Goal: Task Accomplishment & Management: Manage account settings

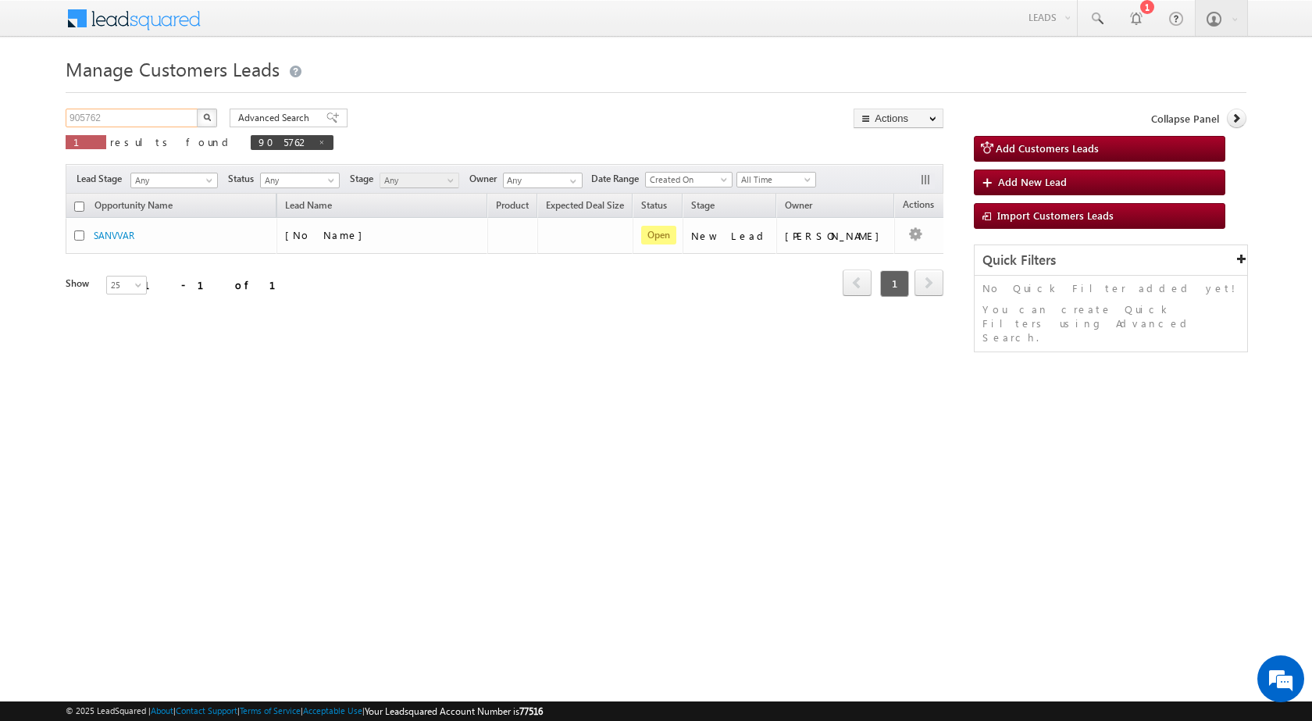
click at [125, 118] on input "905762" at bounding box center [133, 118] width 134 height 19
click at [124, 118] on input "905762" at bounding box center [133, 118] width 134 height 19
paste input "89759"
type input "897592"
click at [205, 121] on button "button" at bounding box center [207, 118] width 20 height 19
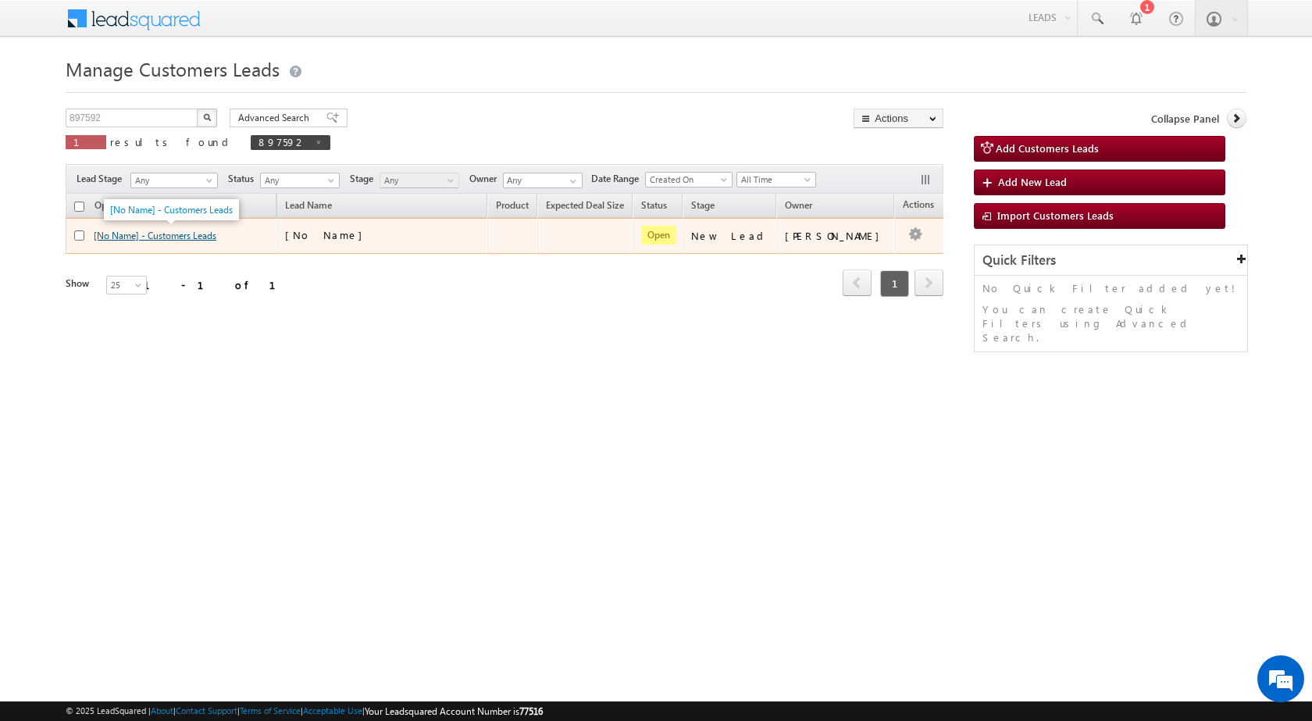
click at [182, 233] on link "[No Name] - Customers Leads" at bounding box center [155, 236] width 123 height 12
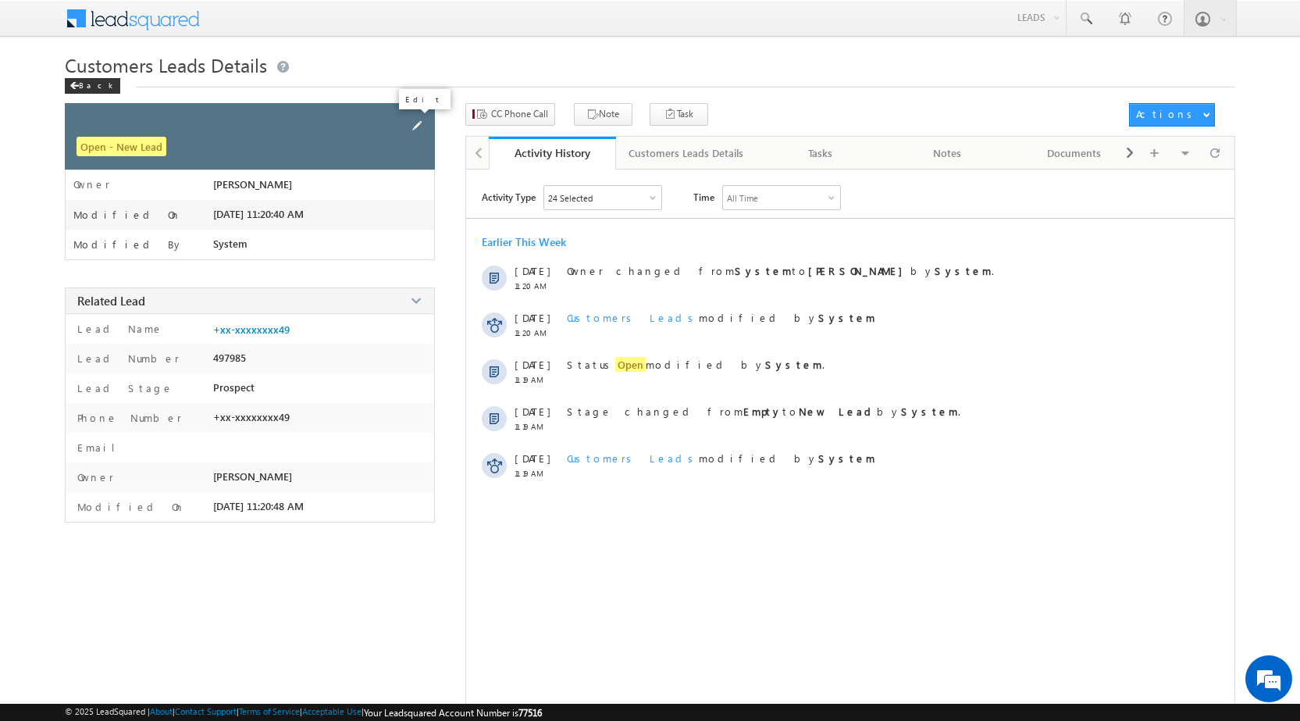
click at [412, 126] on span at bounding box center [416, 125] width 17 height 17
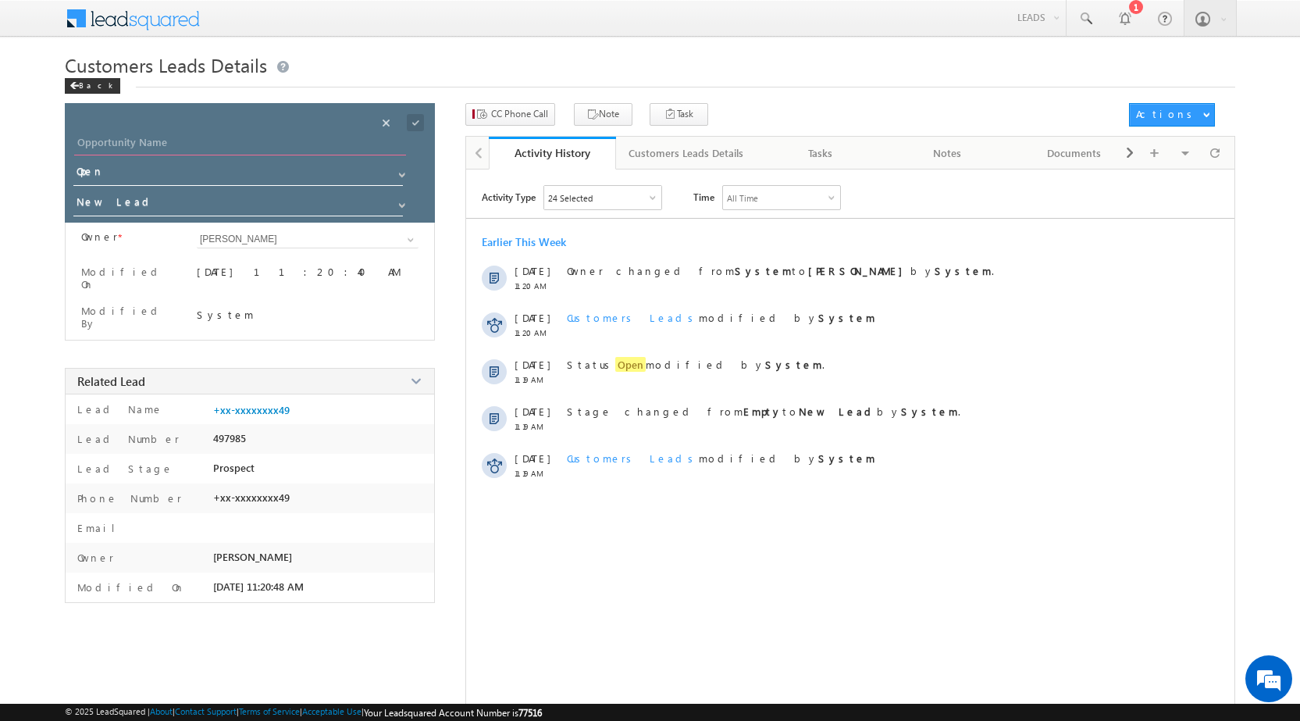
click at [240, 148] on input "Opportunity Name" at bounding box center [240, 145] width 332 height 22
paste input "[PERSON_NAME]"
type input "[PERSON_NAME]"
click at [410, 125] on span at bounding box center [415, 122] width 17 height 17
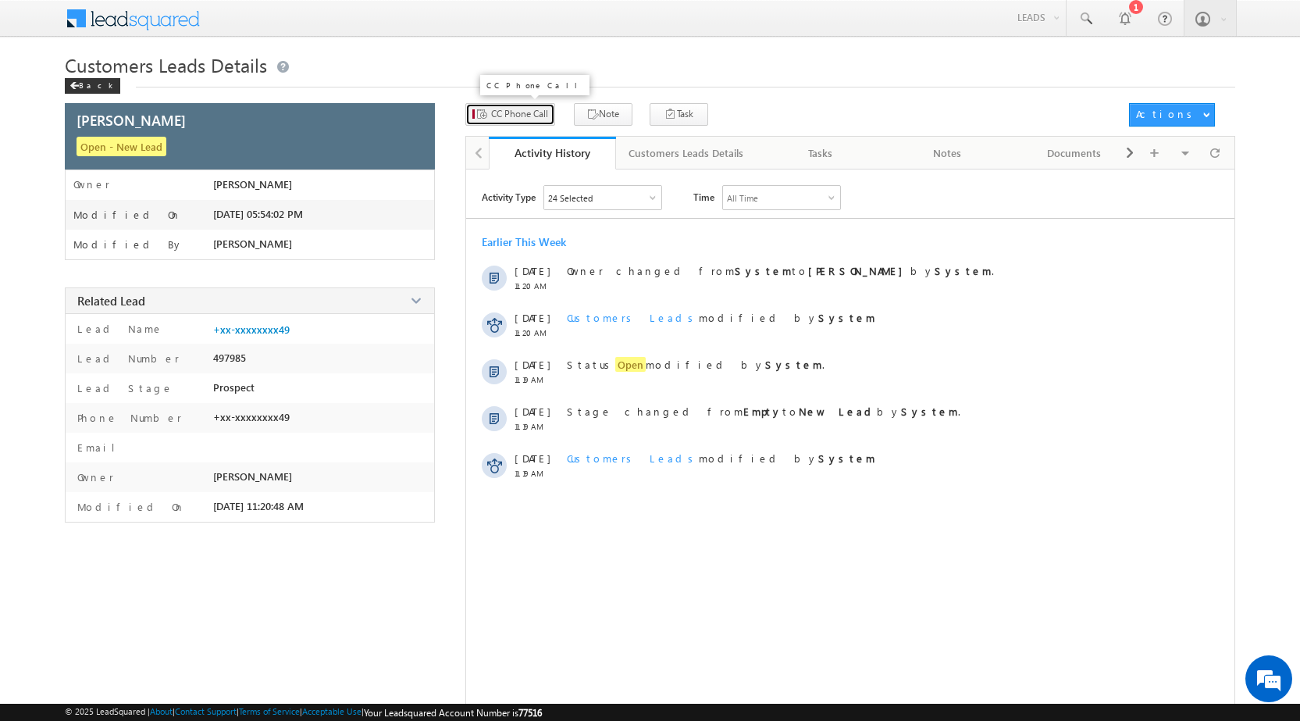
click at [538, 112] on span "CC Phone Call" at bounding box center [519, 114] width 57 height 14
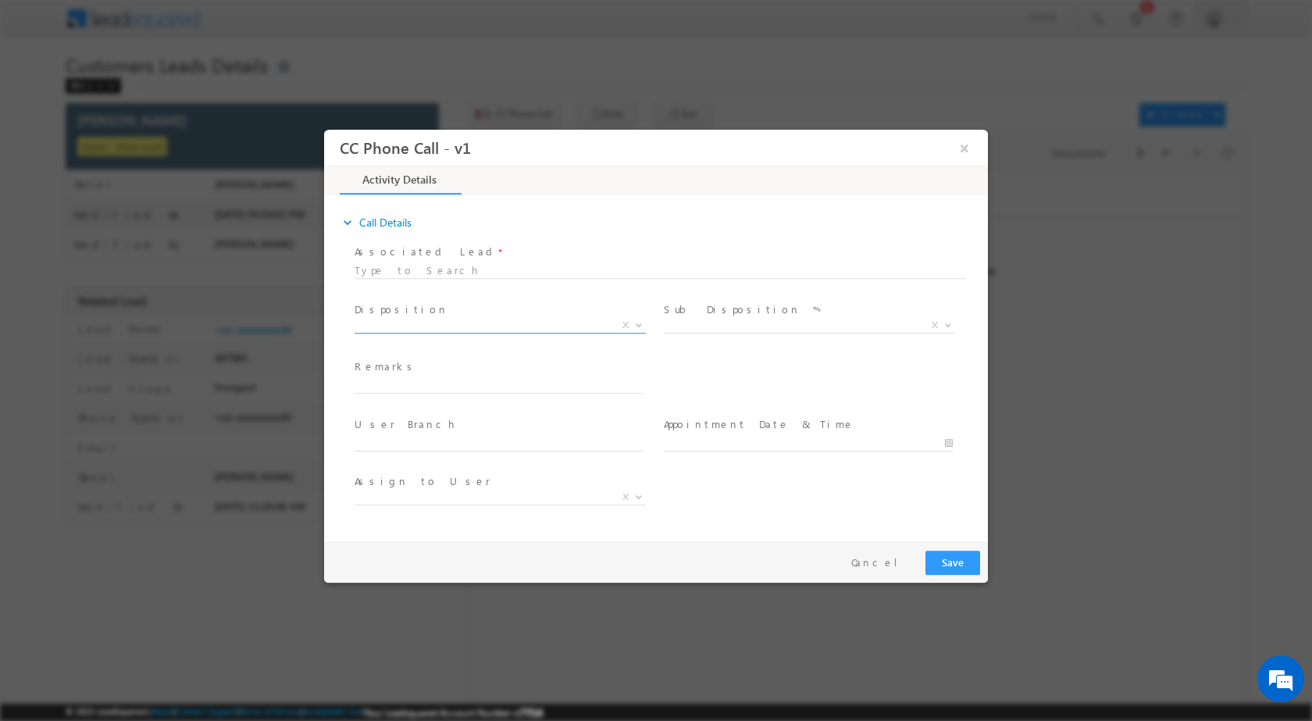
click at [640, 325] on b at bounding box center [638, 323] width 9 height 5
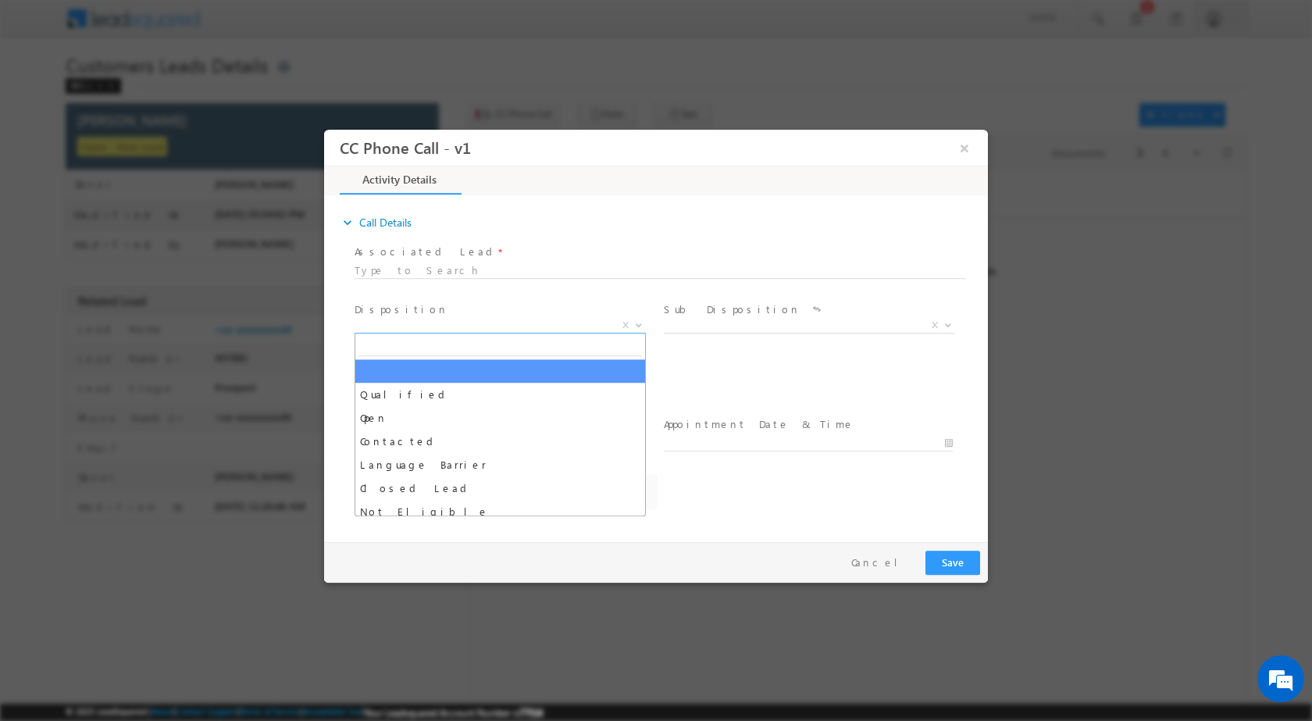
select select "[EMAIL_ADDRESS][DOMAIN_NAME]"
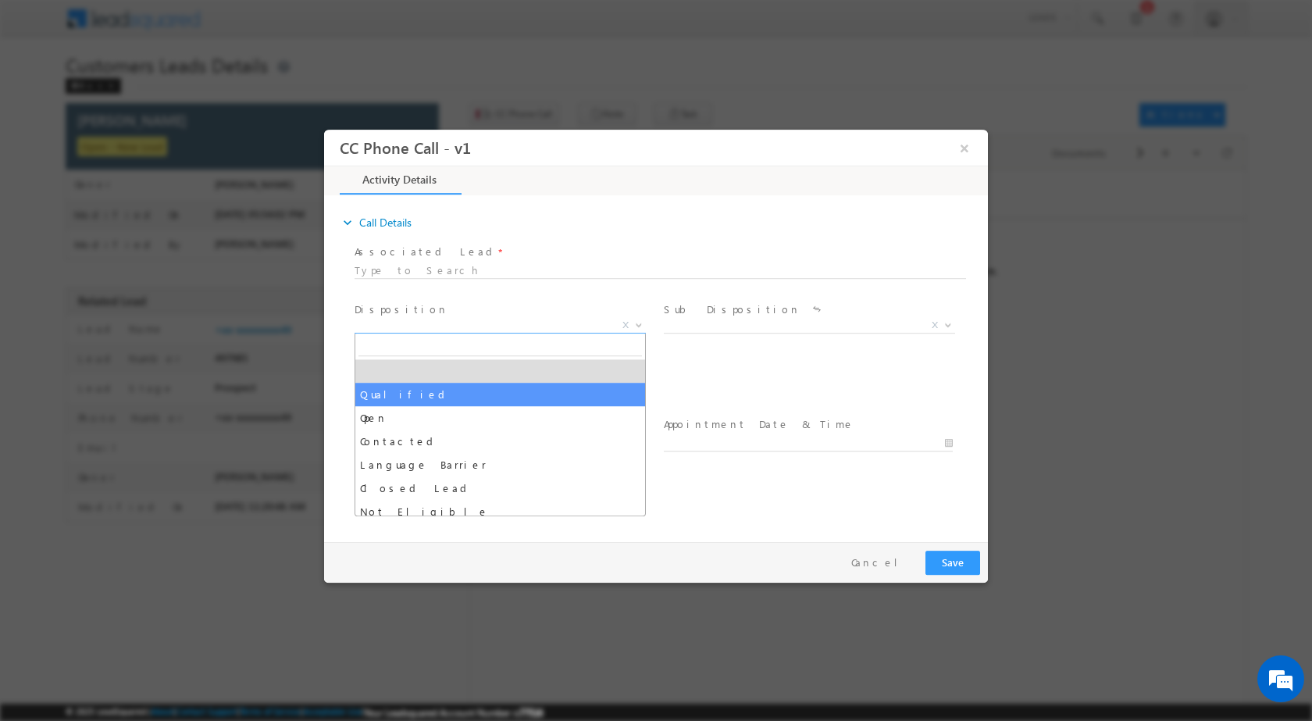
select select "Qualified"
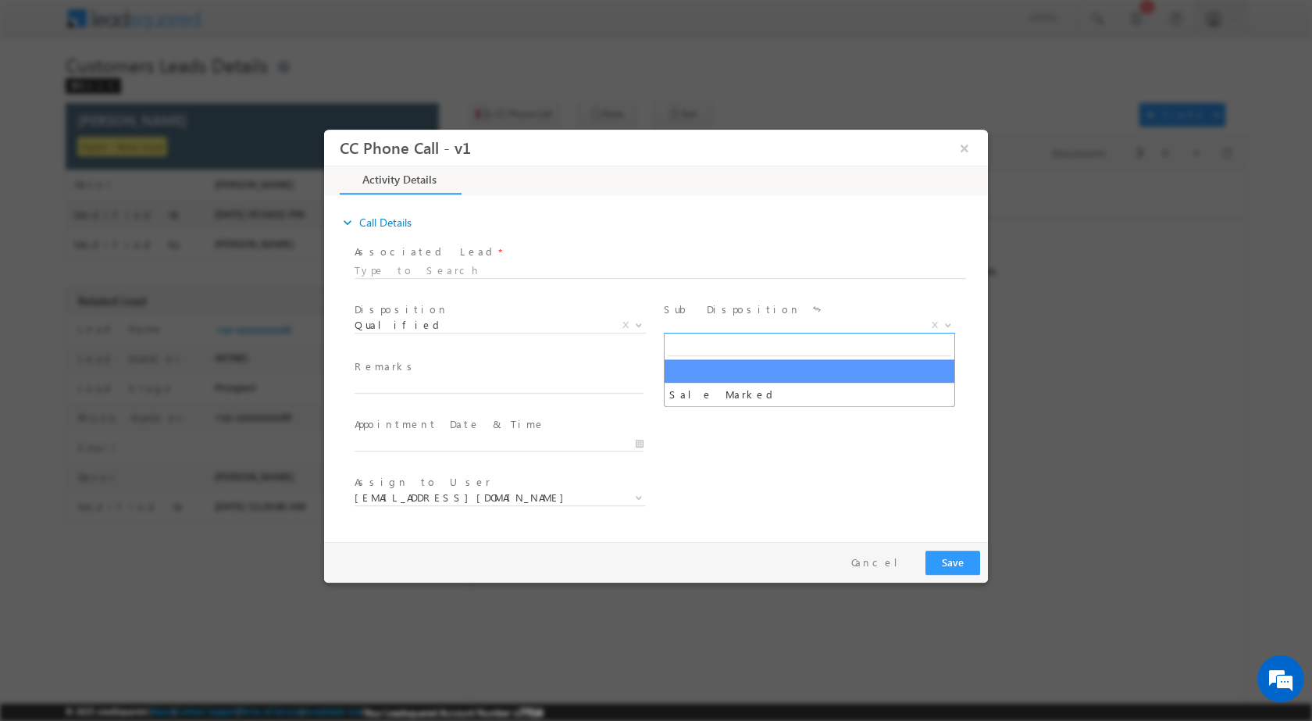
click at [945, 326] on span at bounding box center [947, 324] width 16 height 20
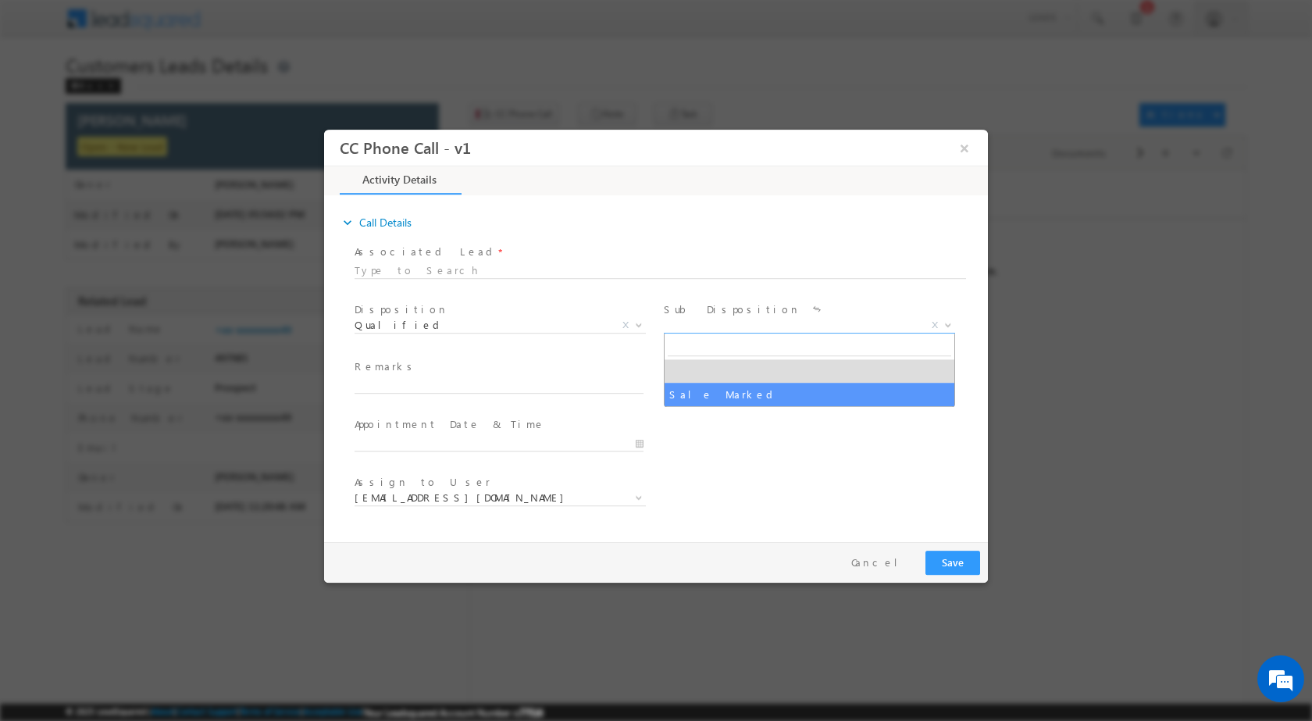
drag, startPoint x: 796, startPoint y: 390, endPoint x: 847, endPoint y: 394, distance: 51.7
select select "Sale Marked"
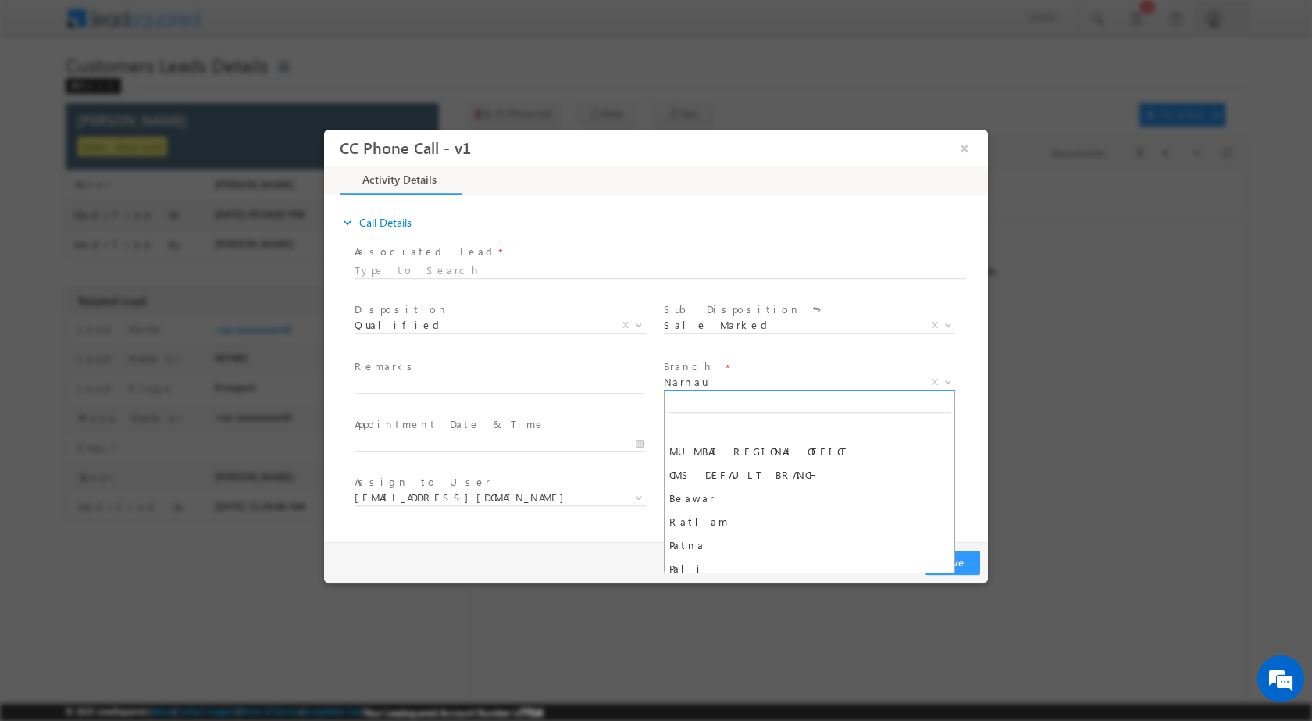
click at [946, 381] on b at bounding box center [947, 380] width 9 height 5
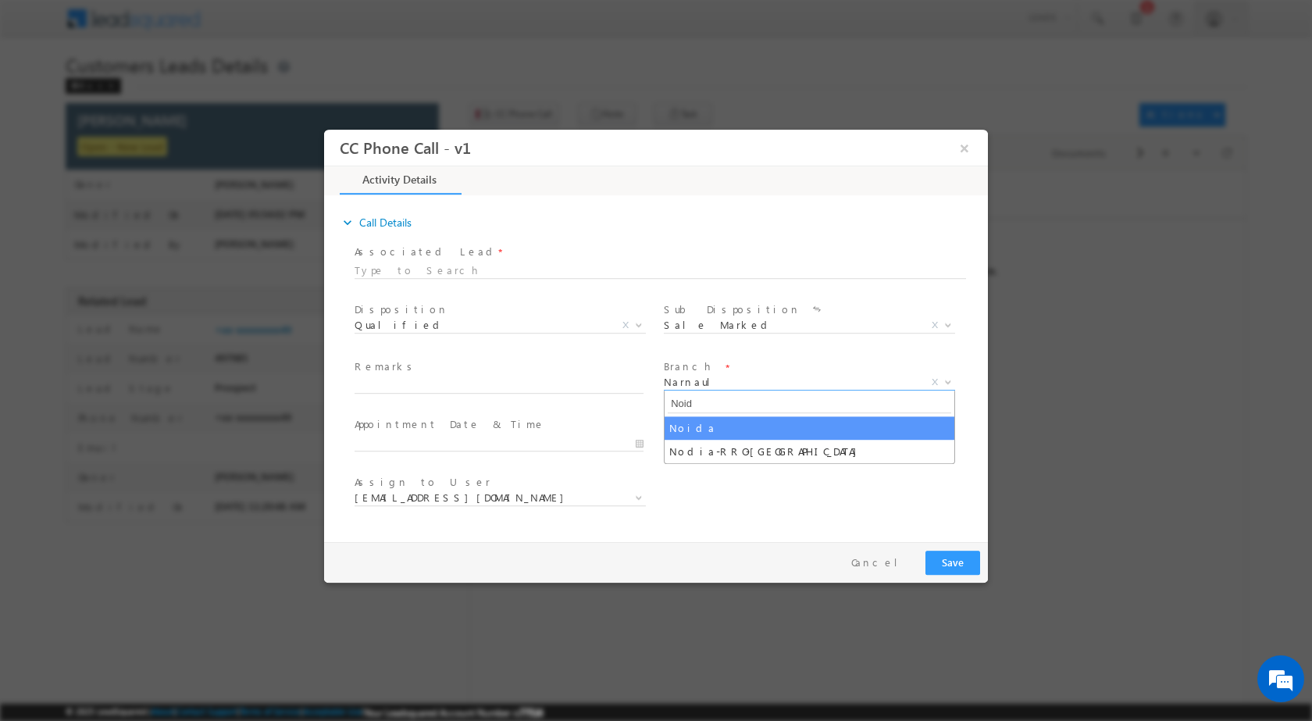
type input "Noid"
select select "Noida"
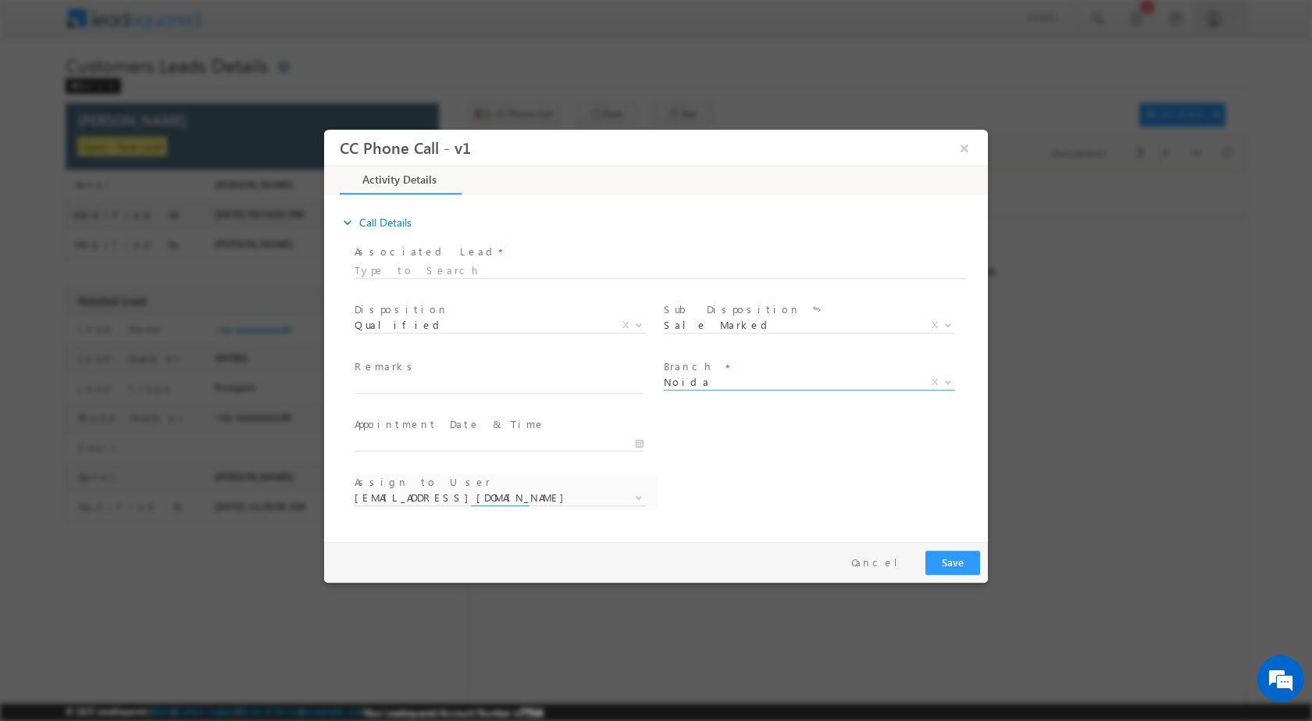
select select "[PERSON_NAME][EMAIL_ADDRESS][DOMAIN_NAME]"
click at [643, 442] on input "[DATE] 5:51 PM" at bounding box center [499, 443] width 289 height 16
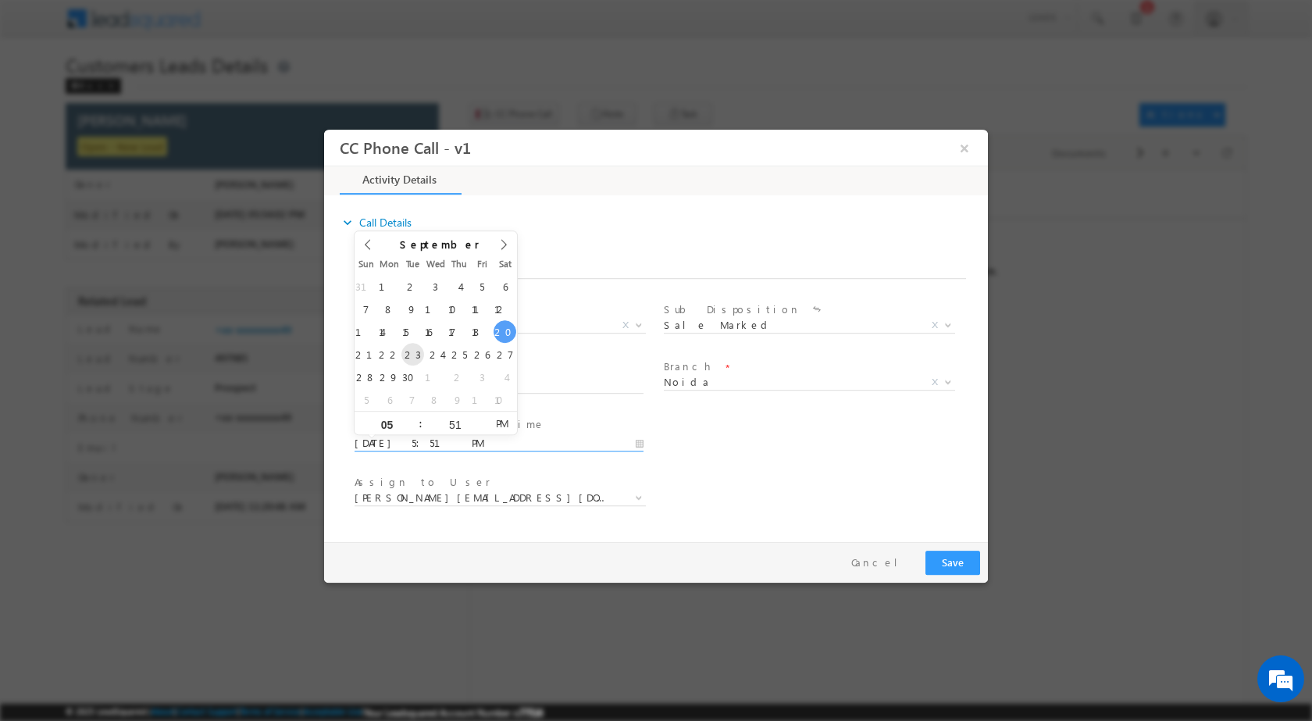
type input "[DATE] 5:51 PM"
type input "11"
type input "[DATE] 11:51 PM"
click at [449, 423] on input "51" at bounding box center [454, 424] width 65 height 10
type input "00"
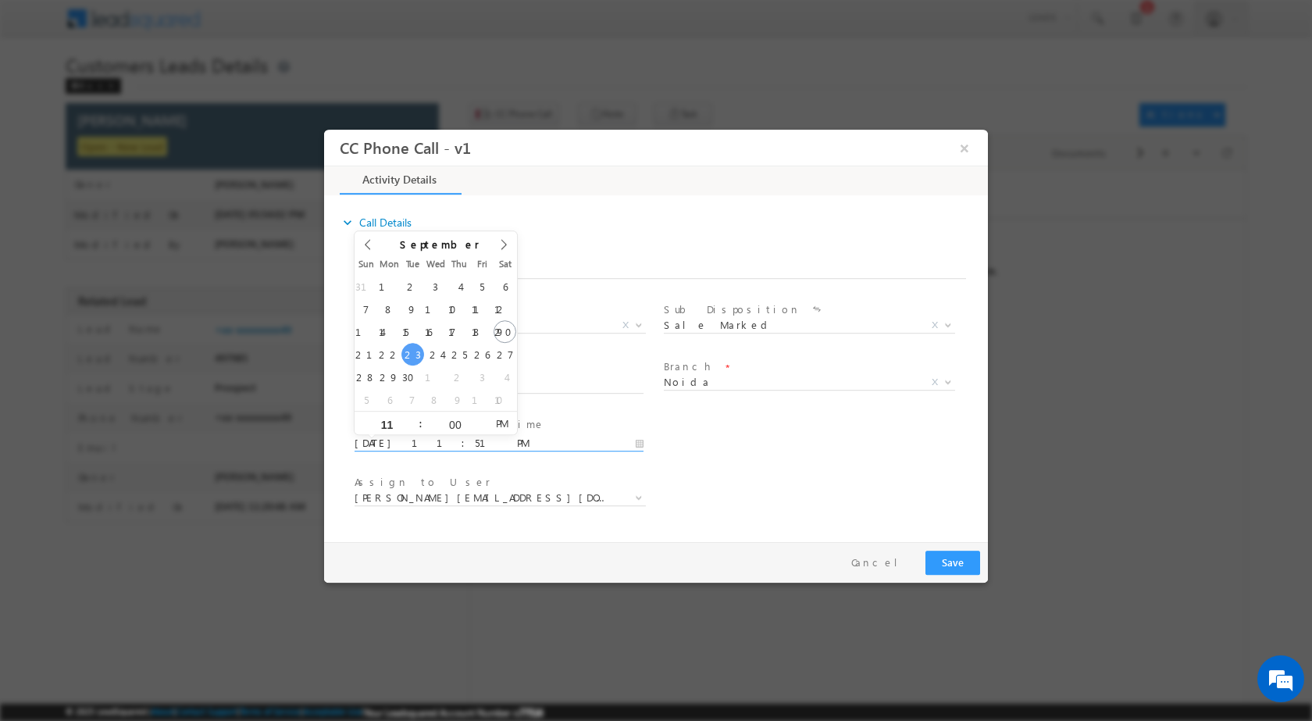
type input "[DATE] 11:00 AM"
click at [493, 415] on span "PM" at bounding box center [501, 422] width 29 height 23
click at [742, 454] on div "User Branch * Appointment Date & Time * [DATE] 11:00 AM" at bounding box center [669, 441] width 636 height 58
click at [641, 496] on b at bounding box center [638, 495] width 9 height 5
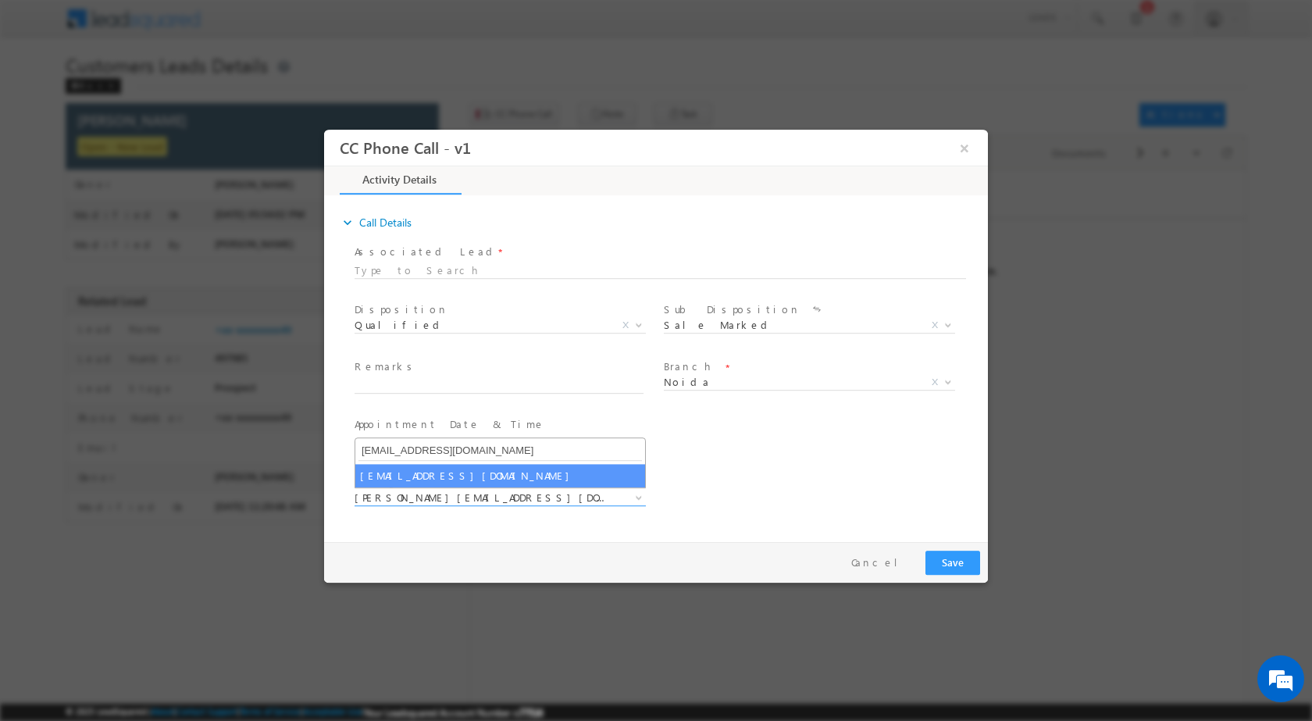
type input "[EMAIL_ADDRESS][DOMAIN_NAME]"
select select "[EMAIL_ADDRESS][DOMAIN_NAME]"
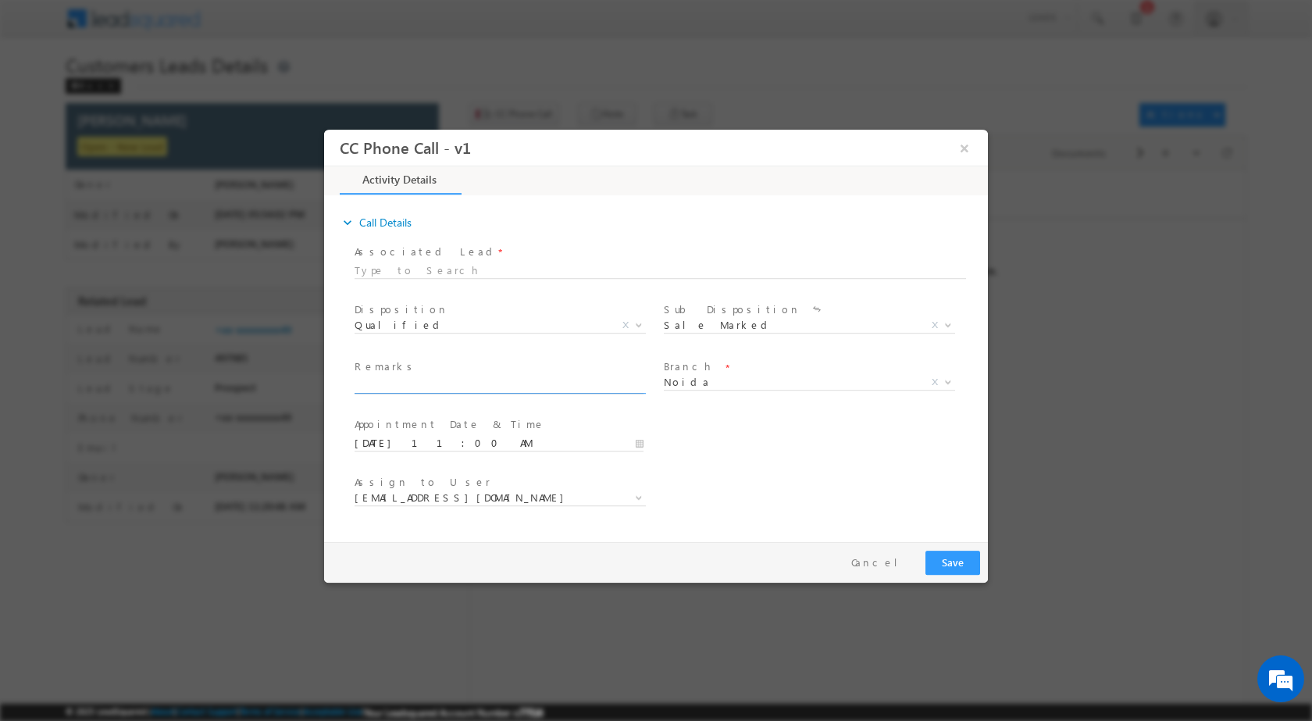
click at [420, 389] on input "text" at bounding box center [499, 385] width 289 height 16
paste input "20/09-Customer name is [PERSON_NAME] Customer age is [DEMOGRAPHIC_DATA] yrs loa…"
type input "20/09-Customer name is [PERSON_NAME] Customer age is [DEMOGRAPHIC_DATA] yrs loa…"
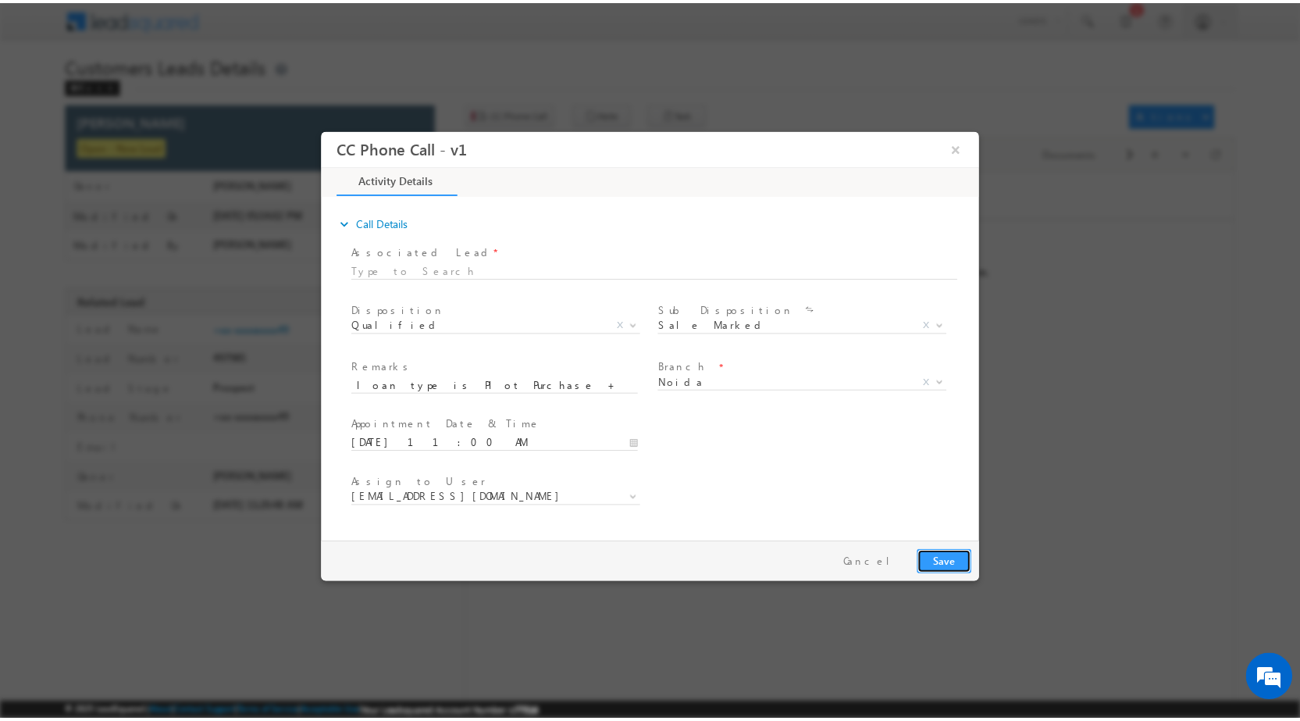
scroll to position [0, 0]
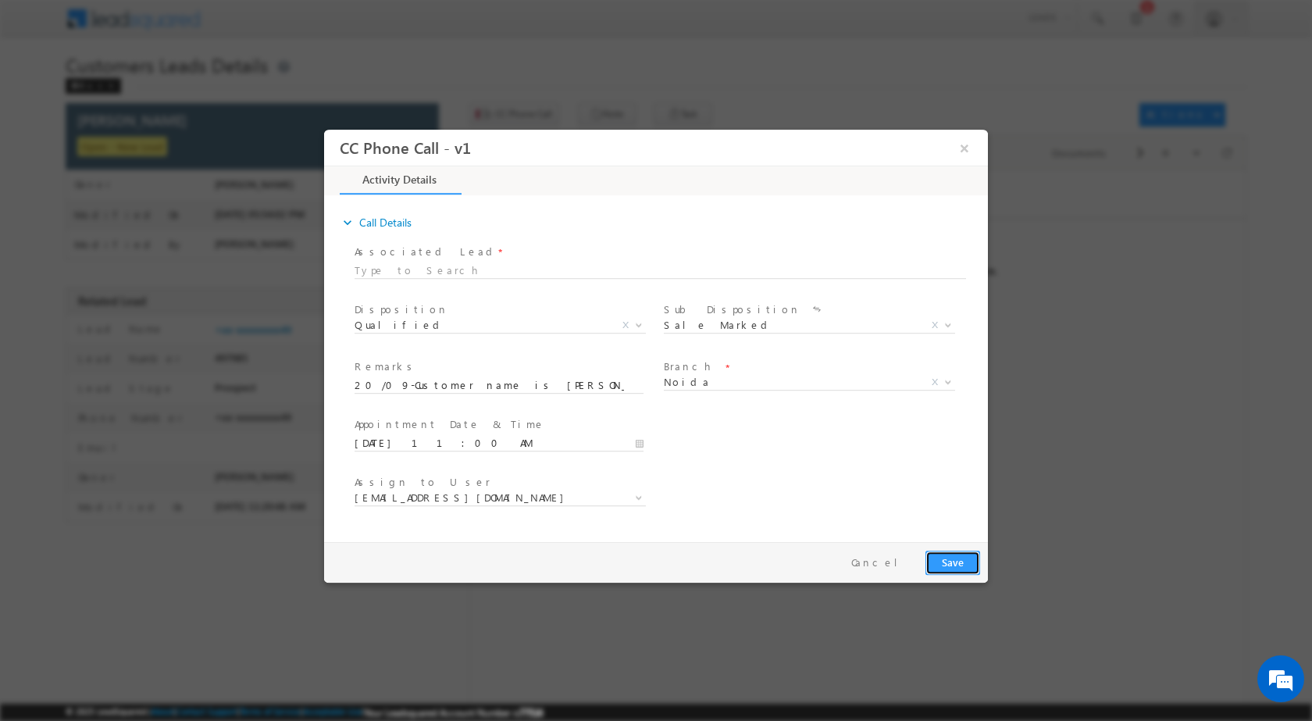
click at [946, 565] on button "Save" at bounding box center [952, 562] width 55 height 24
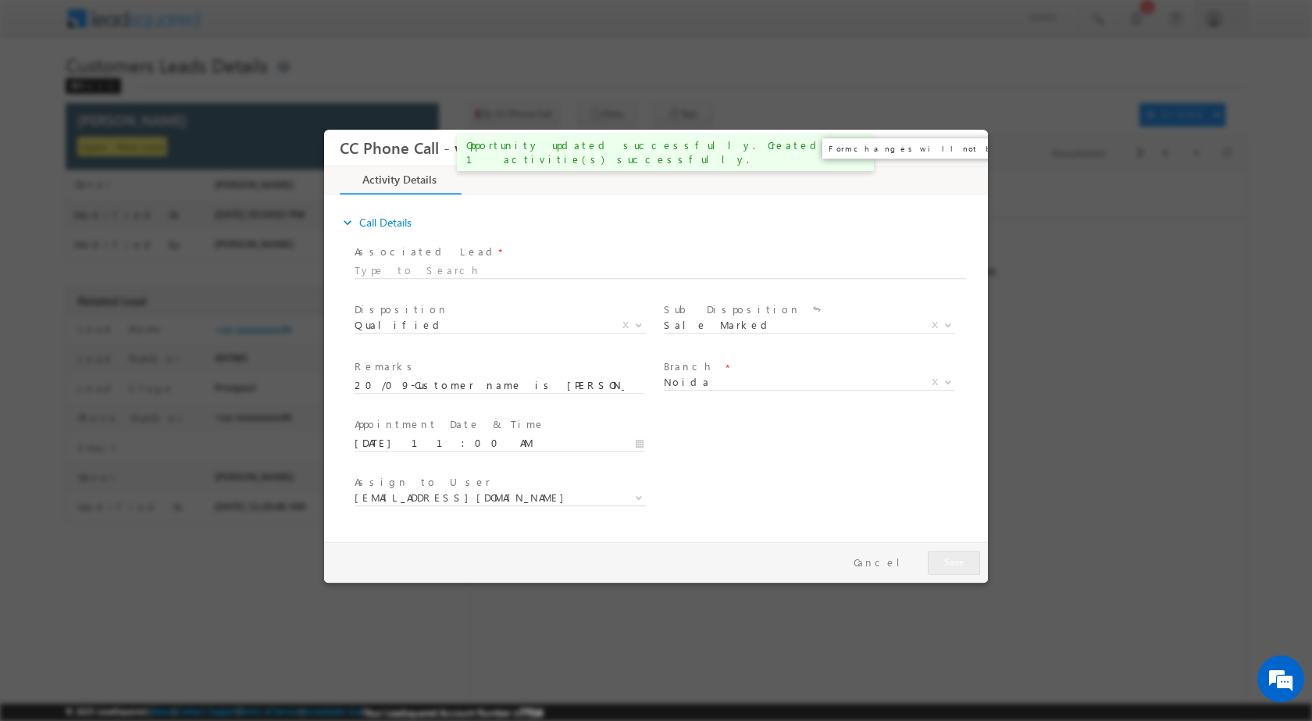
click at [969, 145] on button "×" at bounding box center [964, 147] width 27 height 29
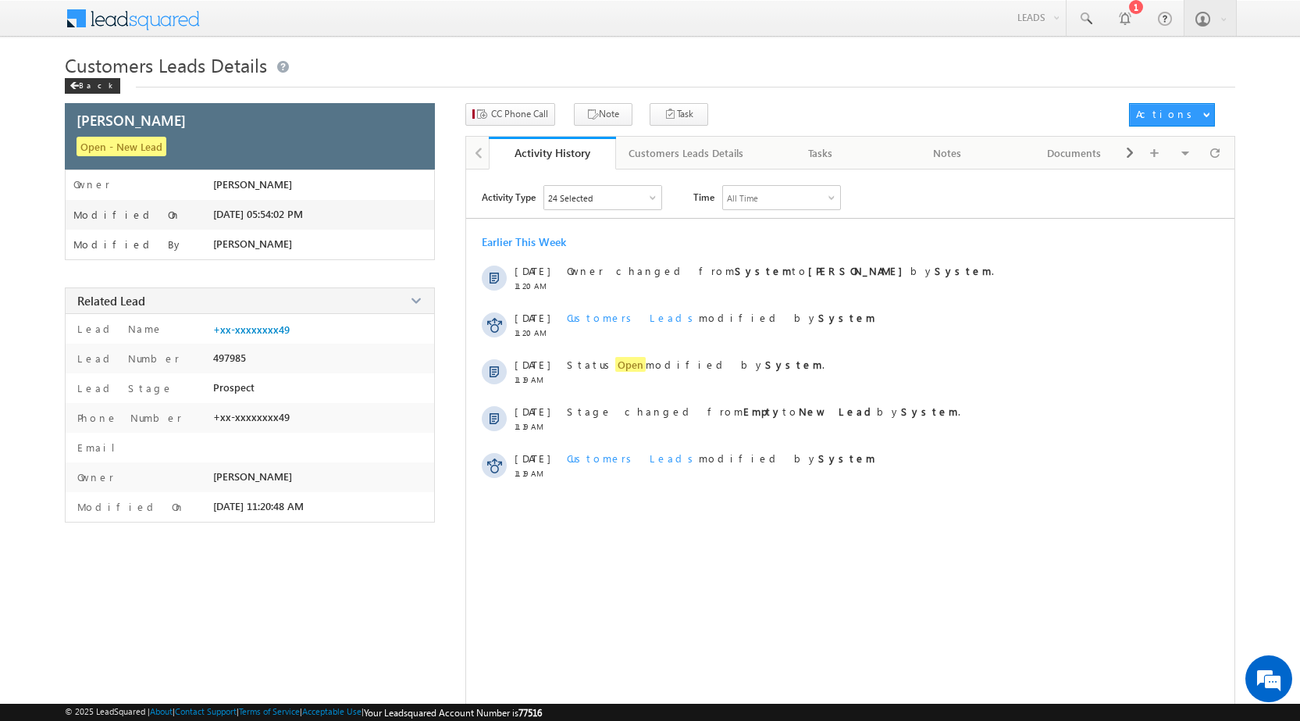
click at [84, 83] on div "Back" at bounding box center [92, 86] width 55 height 16
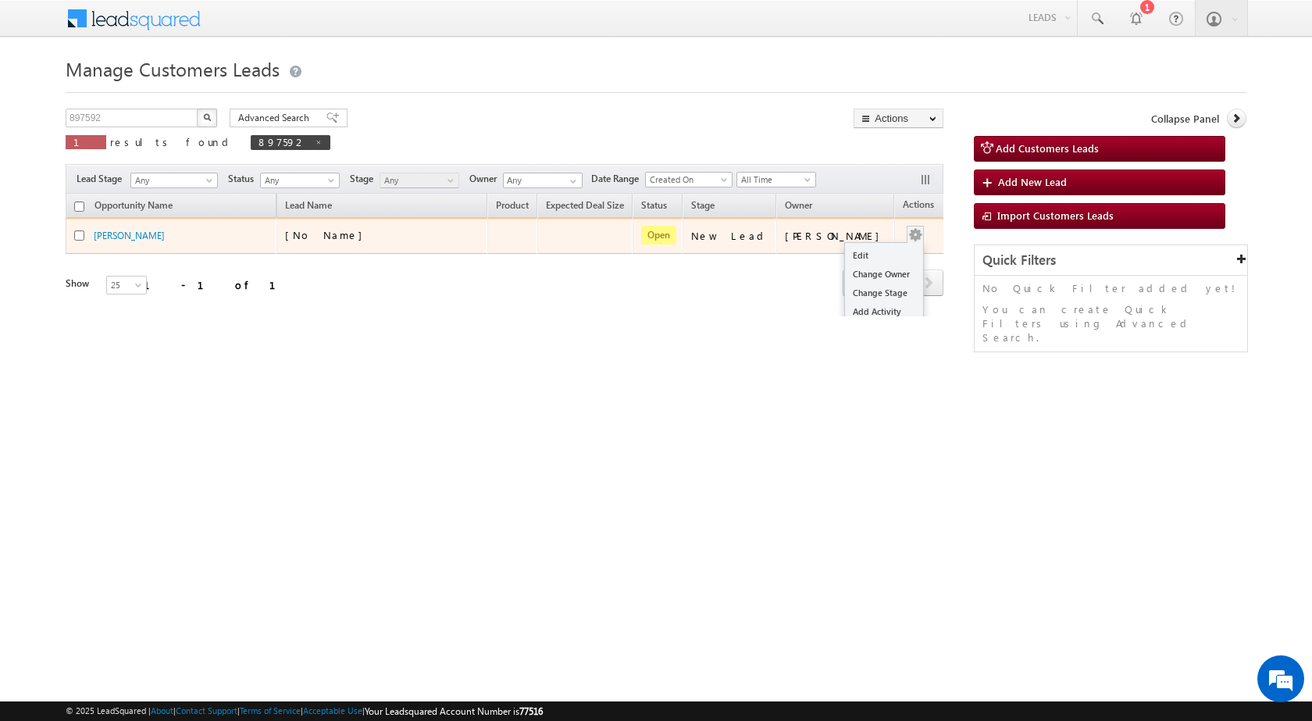
click at [903, 231] on div "Edit Change Owner Change Stage Add Activity Add Task Delete" at bounding box center [915, 236] width 25 height 20
click at [907, 234] on button "button" at bounding box center [915, 234] width 16 height 16
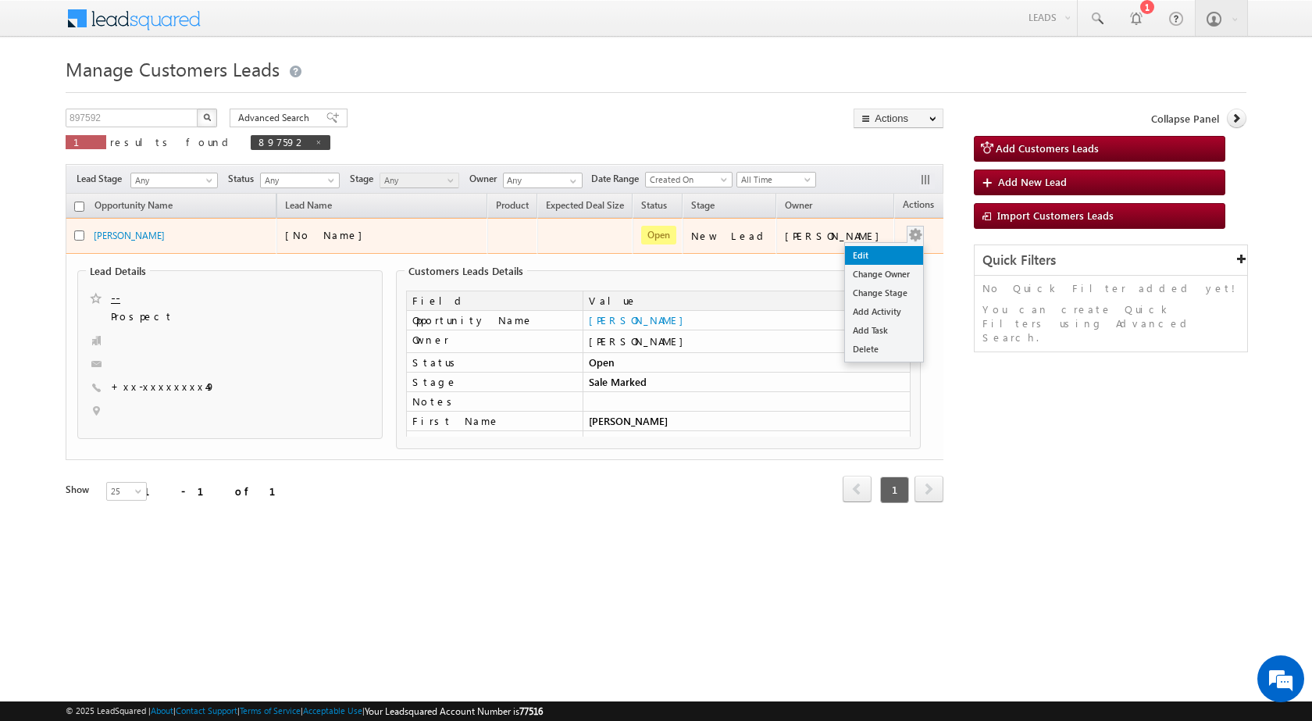
click at [878, 247] on link "Edit" at bounding box center [884, 255] width 78 height 19
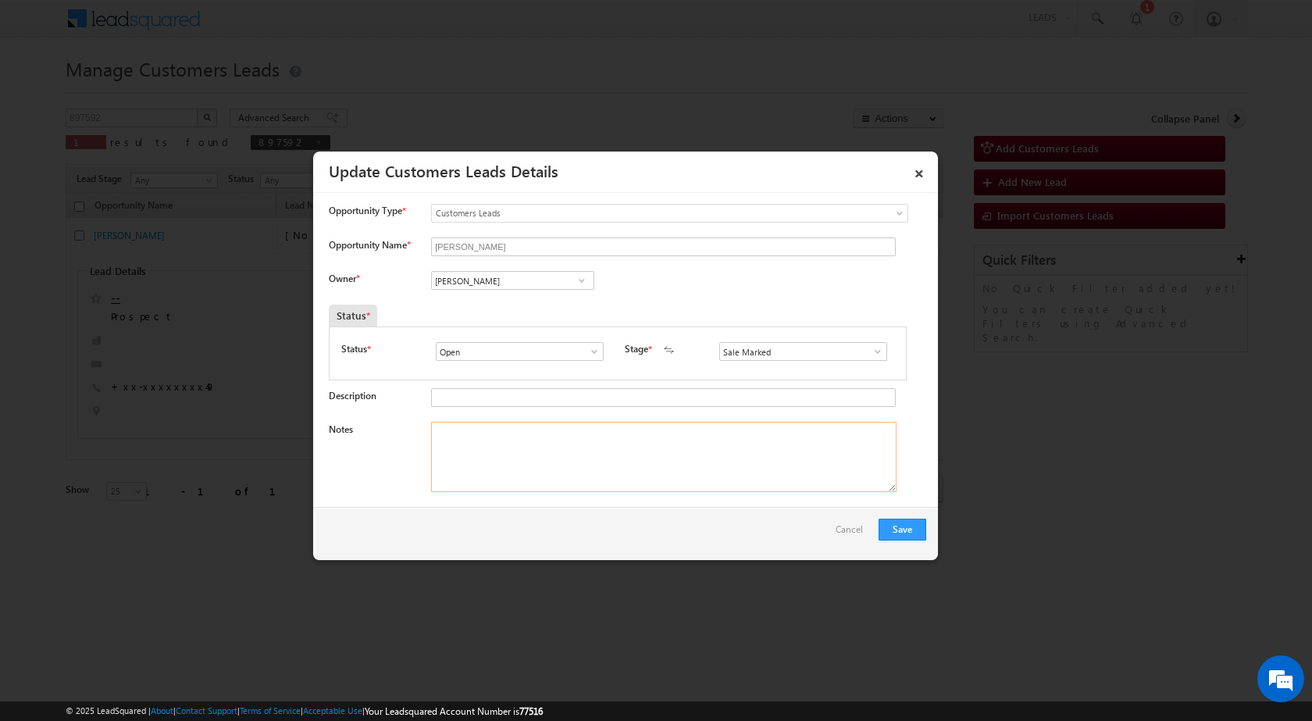
click at [590, 469] on textarea "Notes" at bounding box center [663, 457] width 465 height 70
paste textarea "20/09-Customer name is Shreebhagwan Dass Customer age is 38 yrs loan type is Pl…"
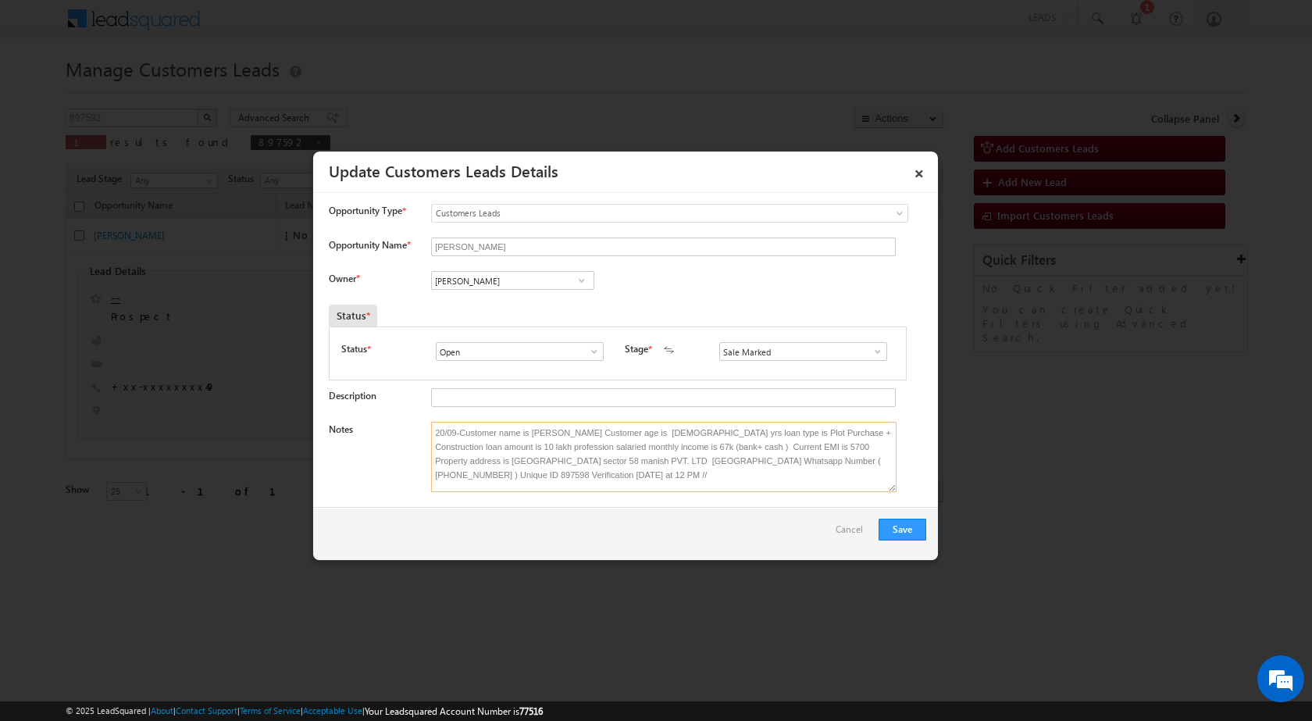
scroll to position [3, 0]
type textarea "20/09-Customer name is Shreebhagwan Dass Customer age is 38 yrs loan type is Pl…"
click at [893, 529] on button "Save" at bounding box center [902, 529] width 48 height 22
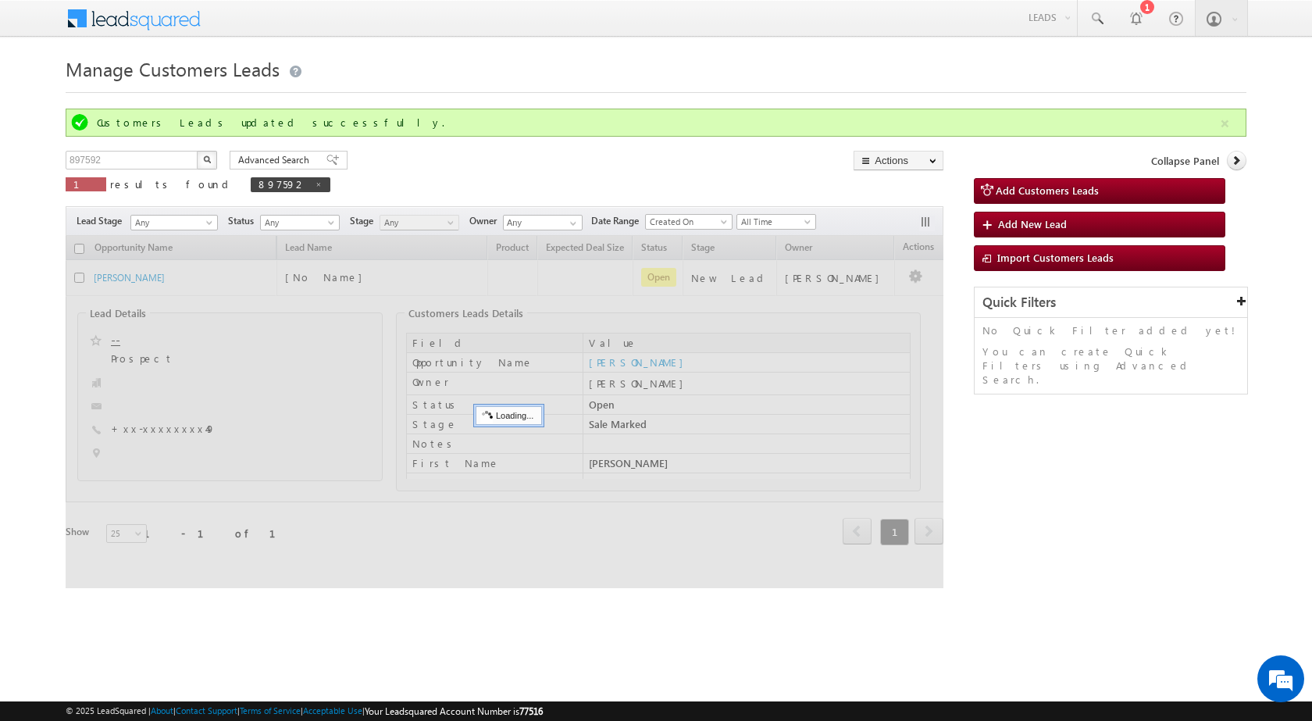
scroll to position [0, 0]
